Goal: Task Accomplishment & Management: Manage account settings

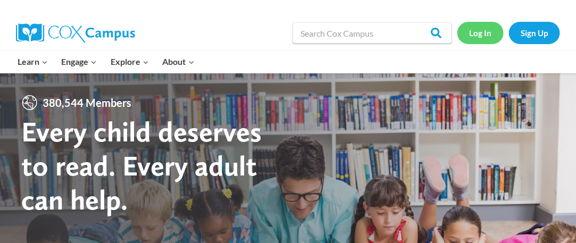
click at [483, 36] on link "Log In" at bounding box center [481, 33] width 46 height 22
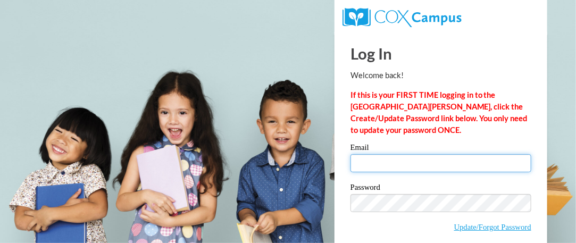
type input "[PERSON_NAME][EMAIL_ADDRESS][PERSON_NAME][DOMAIN_NAME]"
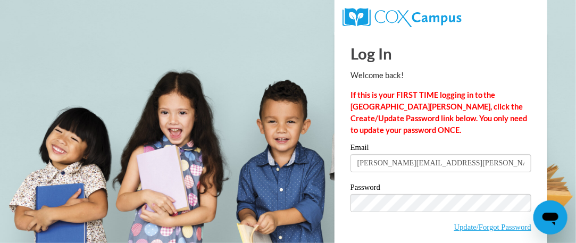
scroll to position [46, 0]
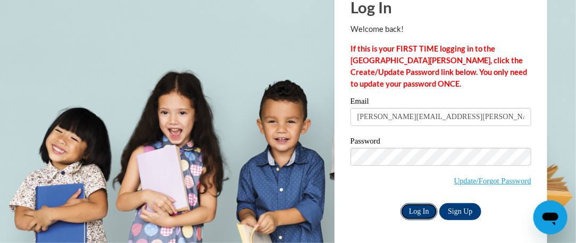
click at [424, 210] on input "Log In" at bounding box center [419, 211] width 37 height 17
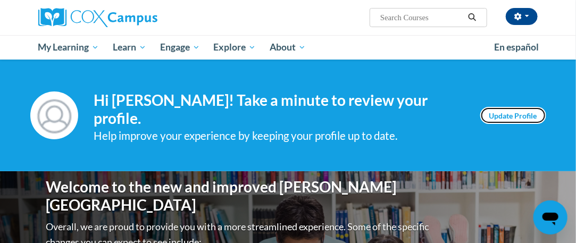
click at [513, 107] on link "Update Profile" at bounding box center [514, 115] width 66 height 17
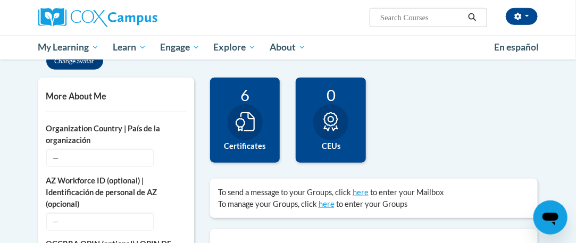
scroll to position [233, 0]
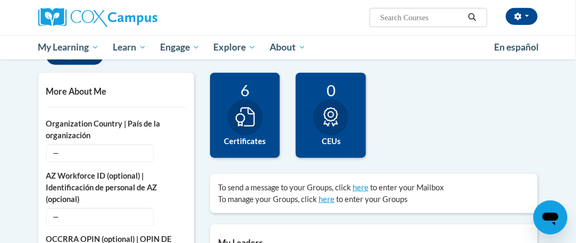
click at [246, 120] on icon at bounding box center [245, 117] width 19 height 19
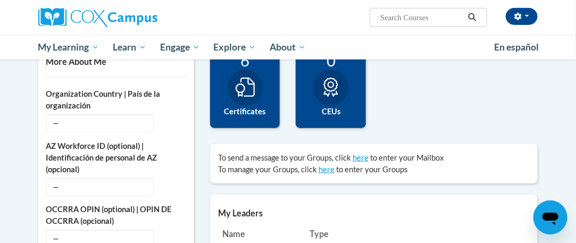
scroll to position [258, 0]
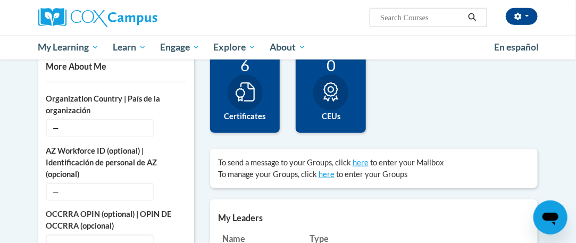
click at [243, 93] on icon at bounding box center [245, 92] width 19 height 19
click at [238, 114] on label "Certificates" at bounding box center [245, 117] width 54 height 12
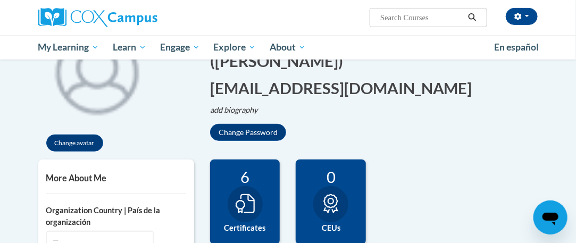
scroll to position [148, 0]
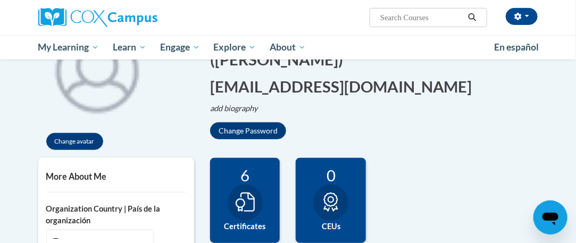
click at [245, 178] on div "6" at bounding box center [245, 175] width 54 height 19
click at [244, 189] on div at bounding box center [245, 203] width 35 height 36
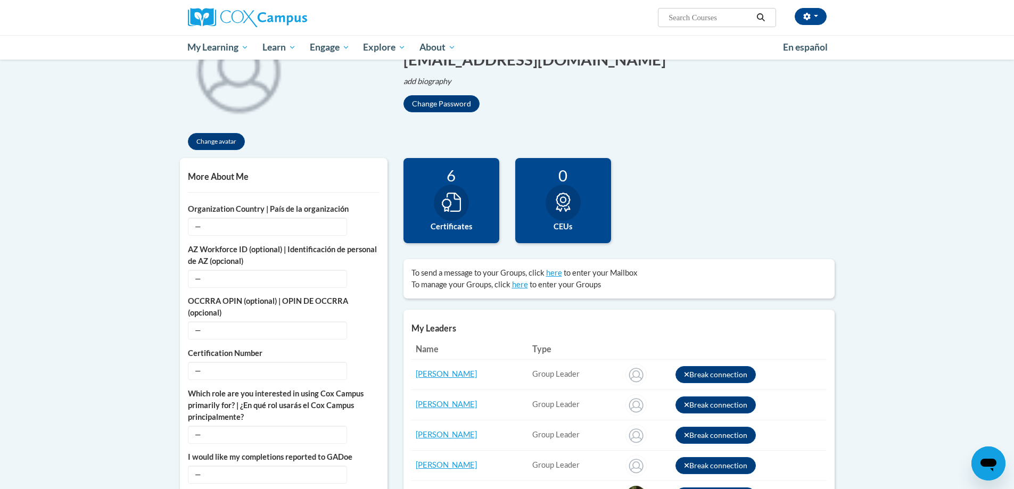
click at [441, 207] on div at bounding box center [451, 203] width 35 height 36
click at [444, 225] on label "Certificates" at bounding box center [451, 227] width 80 height 12
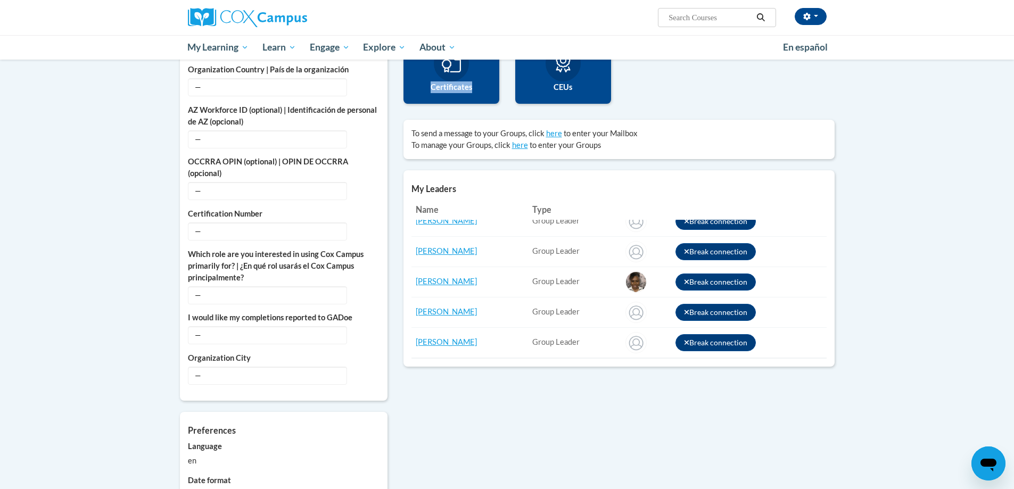
scroll to position [0, 0]
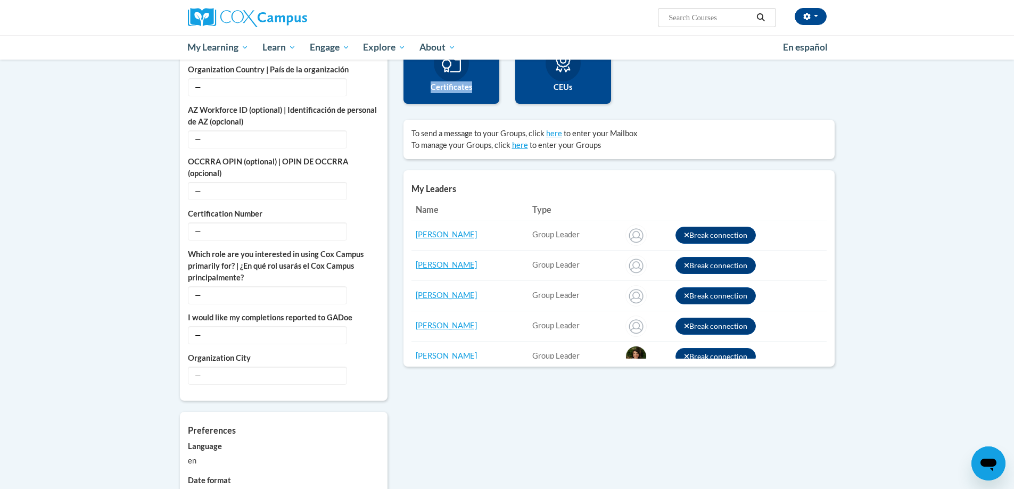
click at [461, 86] on label "Certificates" at bounding box center [451, 87] width 80 height 12
click at [576, 17] on span "button" at bounding box center [816, 16] width 4 height 2
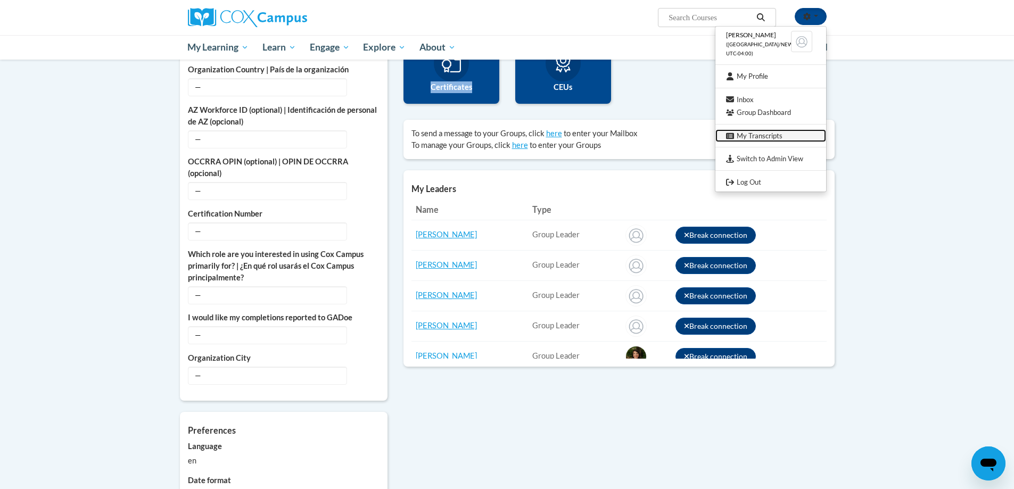
click at [576, 136] on link "My Transcripts" at bounding box center [770, 135] width 111 height 13
